Goal: Complete application form: Complete application form

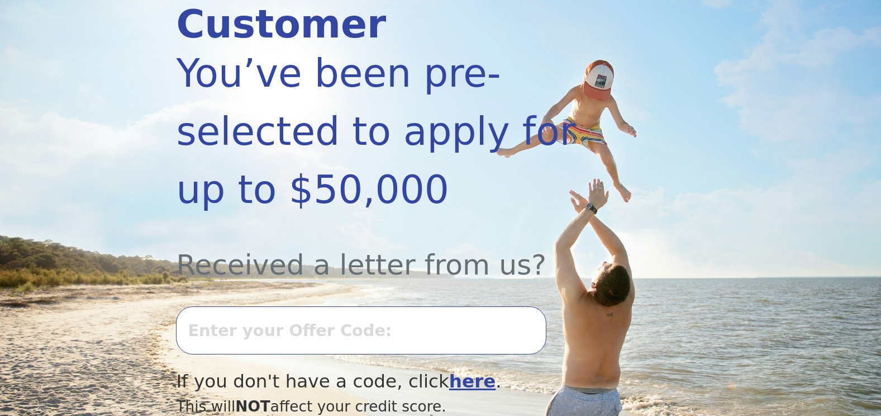
scroll to position [232, 0]
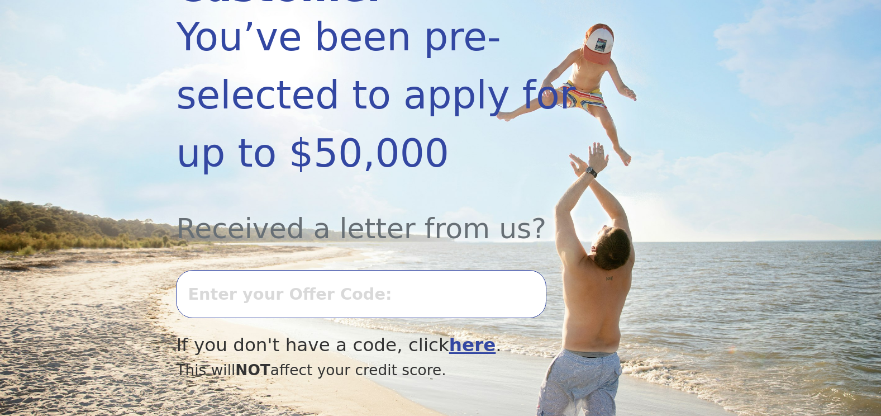
click at [429, 270] on input "text" at bounding box center [361, 294] width 370 height 48
type input "0806K-571876"
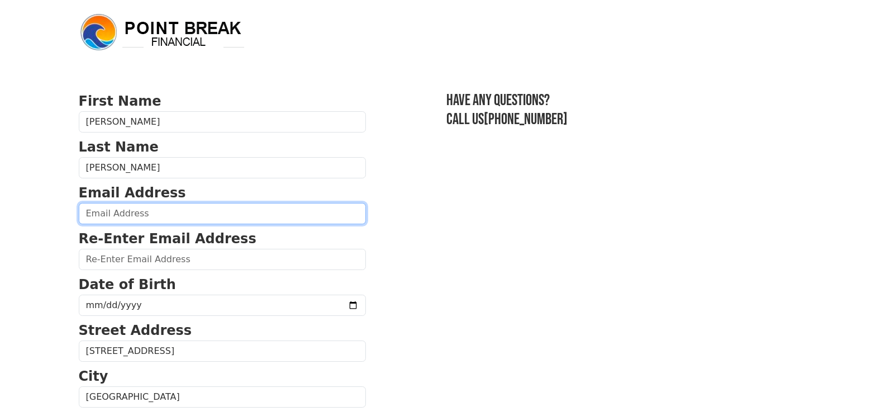
click at [160, 214] on input "email" at bounding box center [222, 213] width 287 height 21
type input "heavensent132me@hotmail.com"
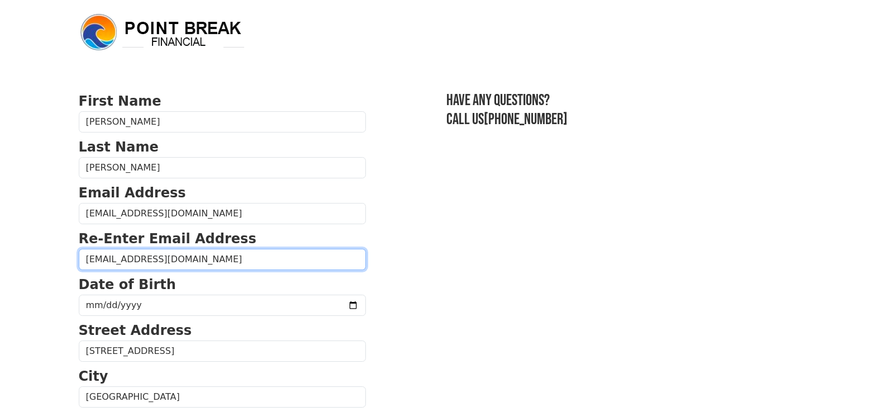
type input "heavensent132me@hotmail.com"
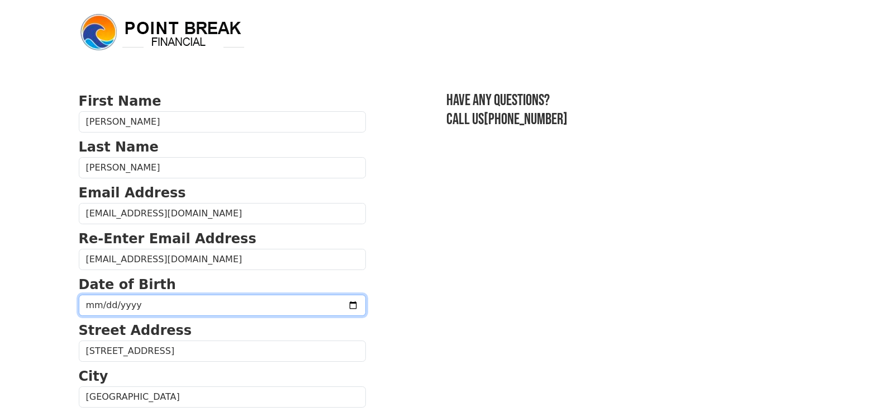
click at [168, 308] on input "date" at bounding box center [222, 304] width 287 height 21
type input "1973-08-19"
type input "0002-08-19"
type input "1972-08-19"
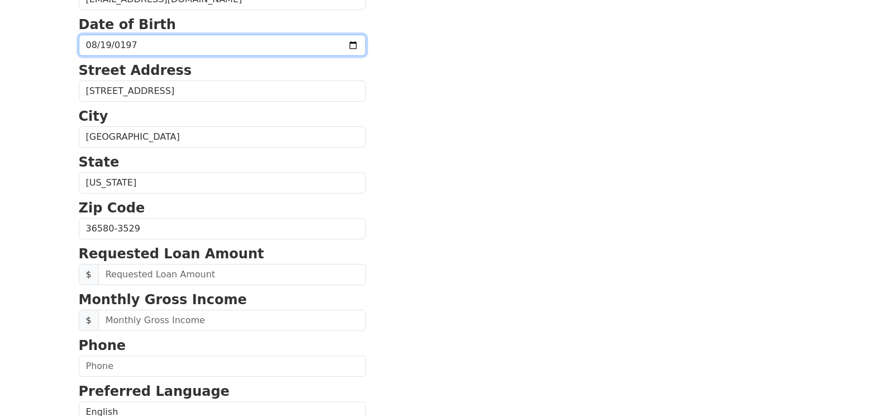
scroll to position [266, 0]
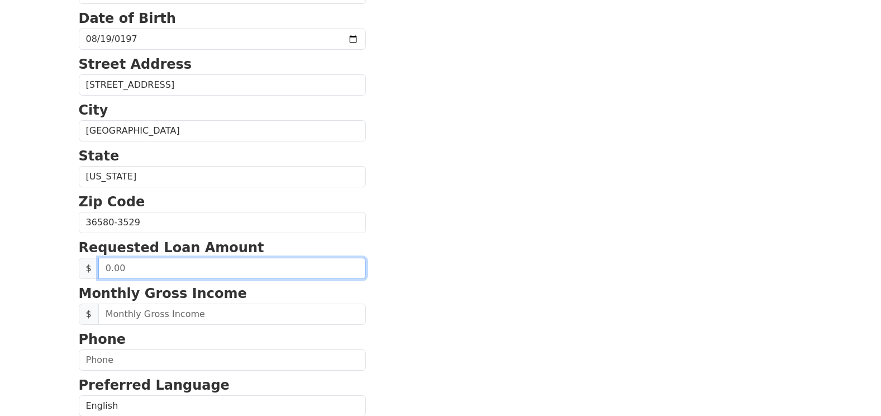
click at [149, 264] on input "text" at bounding box center [232, 268] width 268 height 21
type input "20,000.00"
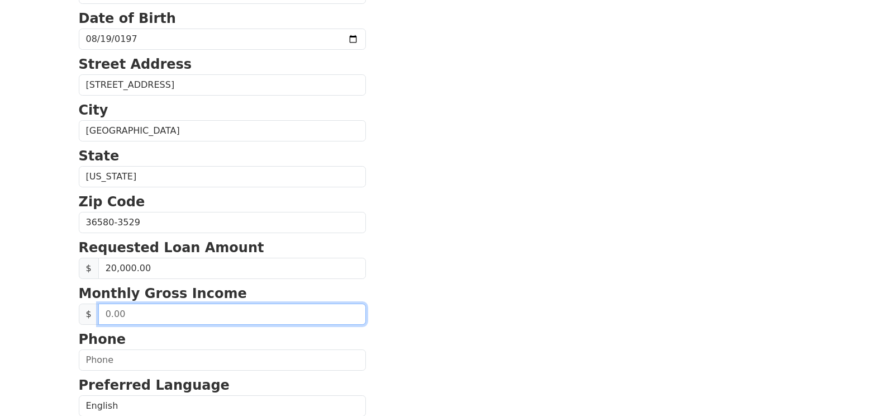
click at [165, 317] on input "text" at bounding box center [232, 313] width 268 height 21
type input "6,000.00"
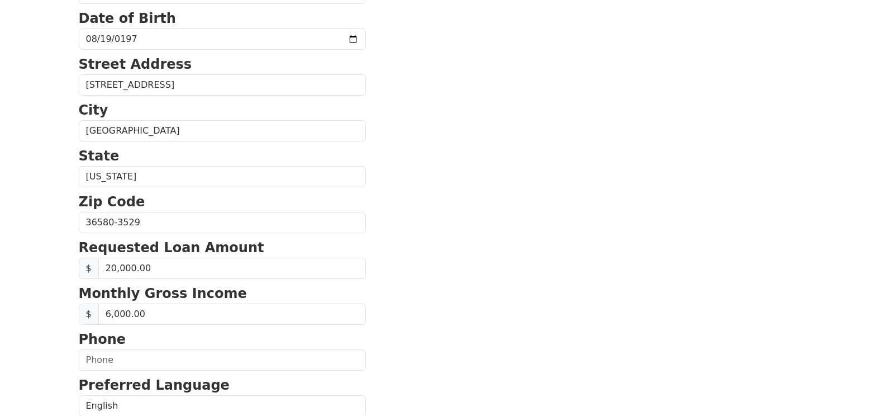
click at [159, 348] on p "Phone" at bounding box center [222, 339] width 287 height 20
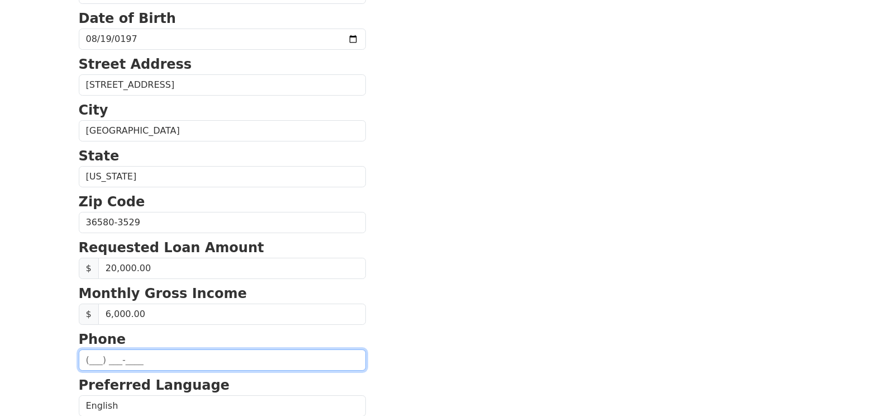
click at [94, 358] on input "text" at bounding box center [222, 359] width 287 height 21
type input "(251) 377-5234"
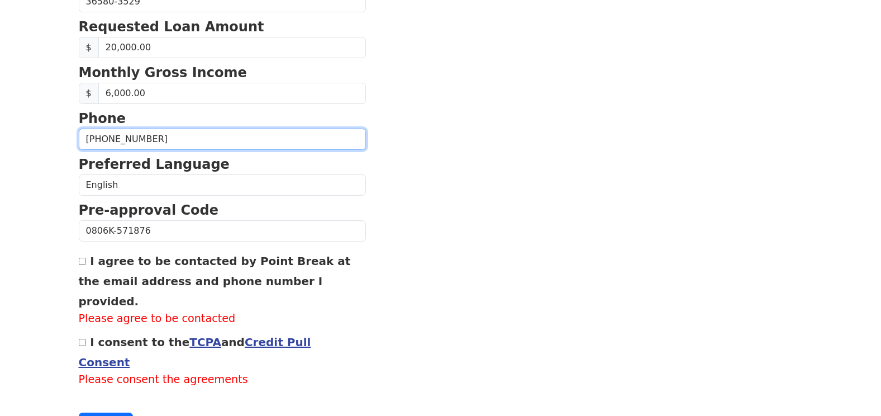
scroll to position [506, 0]
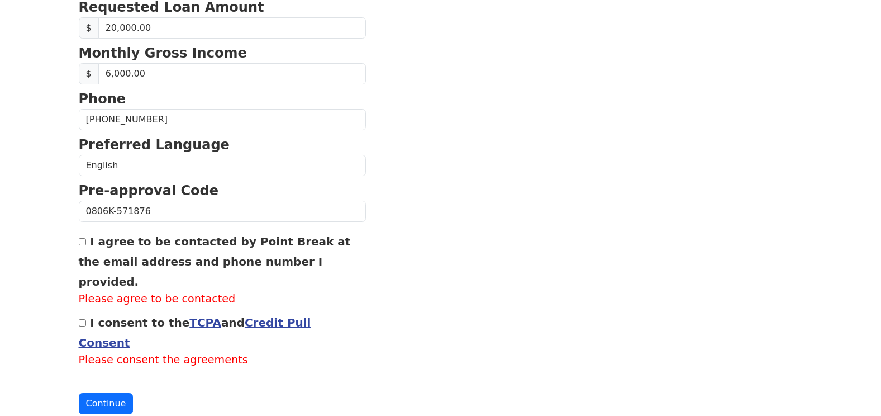
click at [79, 238] on div "I agree to be contacted by Point Break at the email address and phone number I …" at bounding box center [222, 269] width 287 height 77
click at [84, 245] on input "I agree to be contacted by Point Break at the email address and phone number I …" at bounding box center [82, 241] width 7 height 7
checkbox input "true"
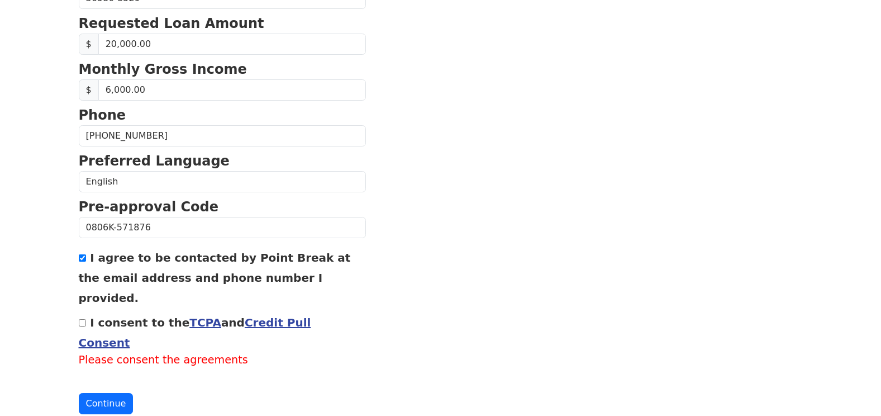
click at [84, 319] on input "I consent to the TCPA and Credit Pull Consent" at bounding box center [82, 322] width 7 height 7
checkbox input "true"
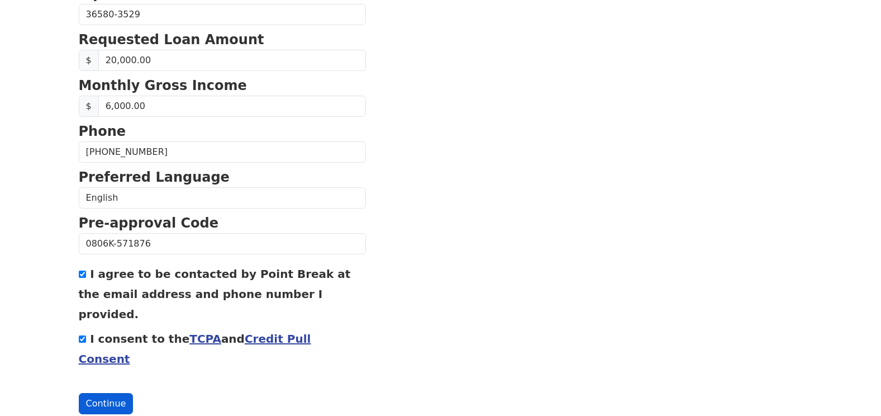
click at [98, 393] on button "Continue" at bounding box center [106, 403] width 55 height 21
